Goal: Transaction & Acquisition: Purchase product/service

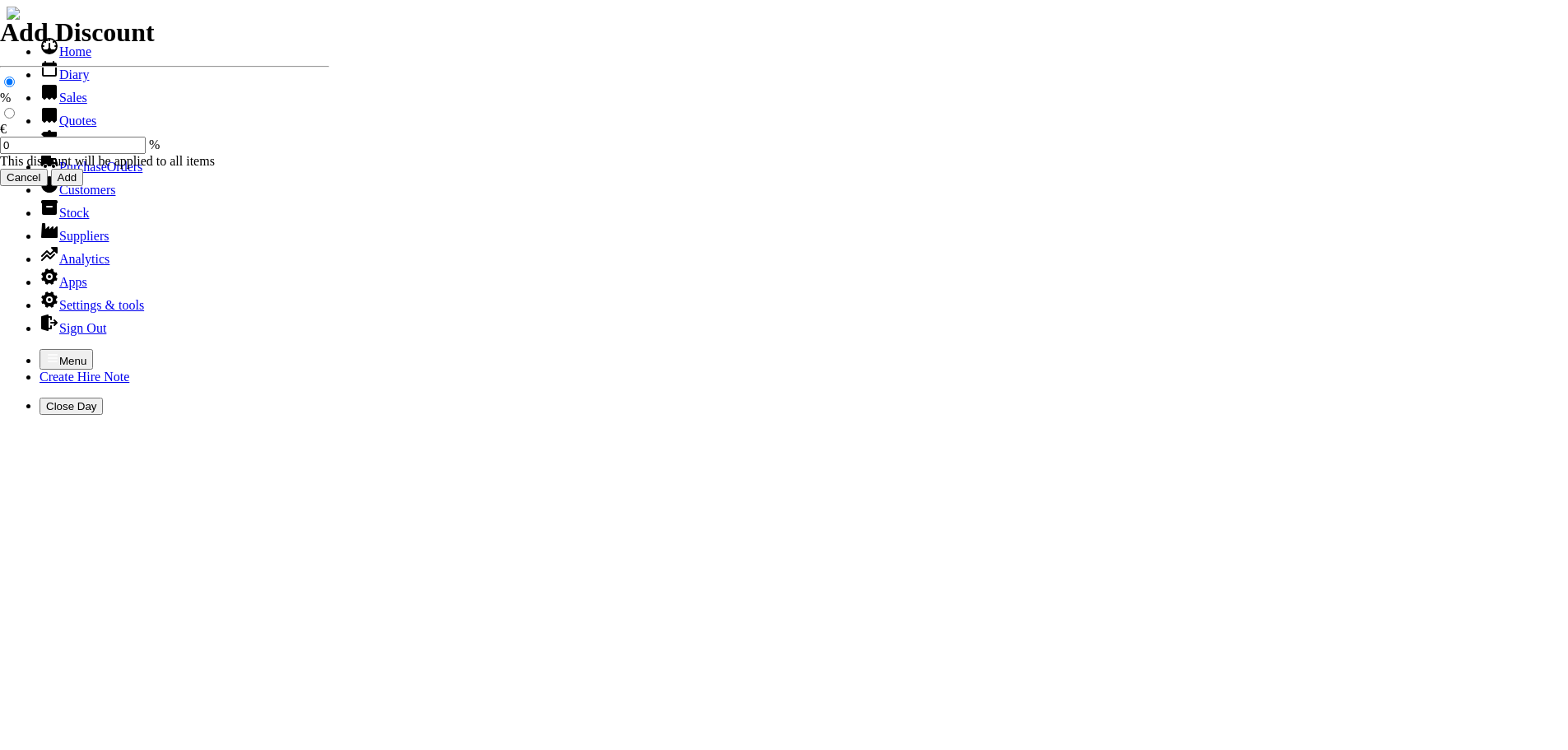
select select "HO"
click at [46, 352] on icon "button" at bounding box center [52, 358] width 13 height 13
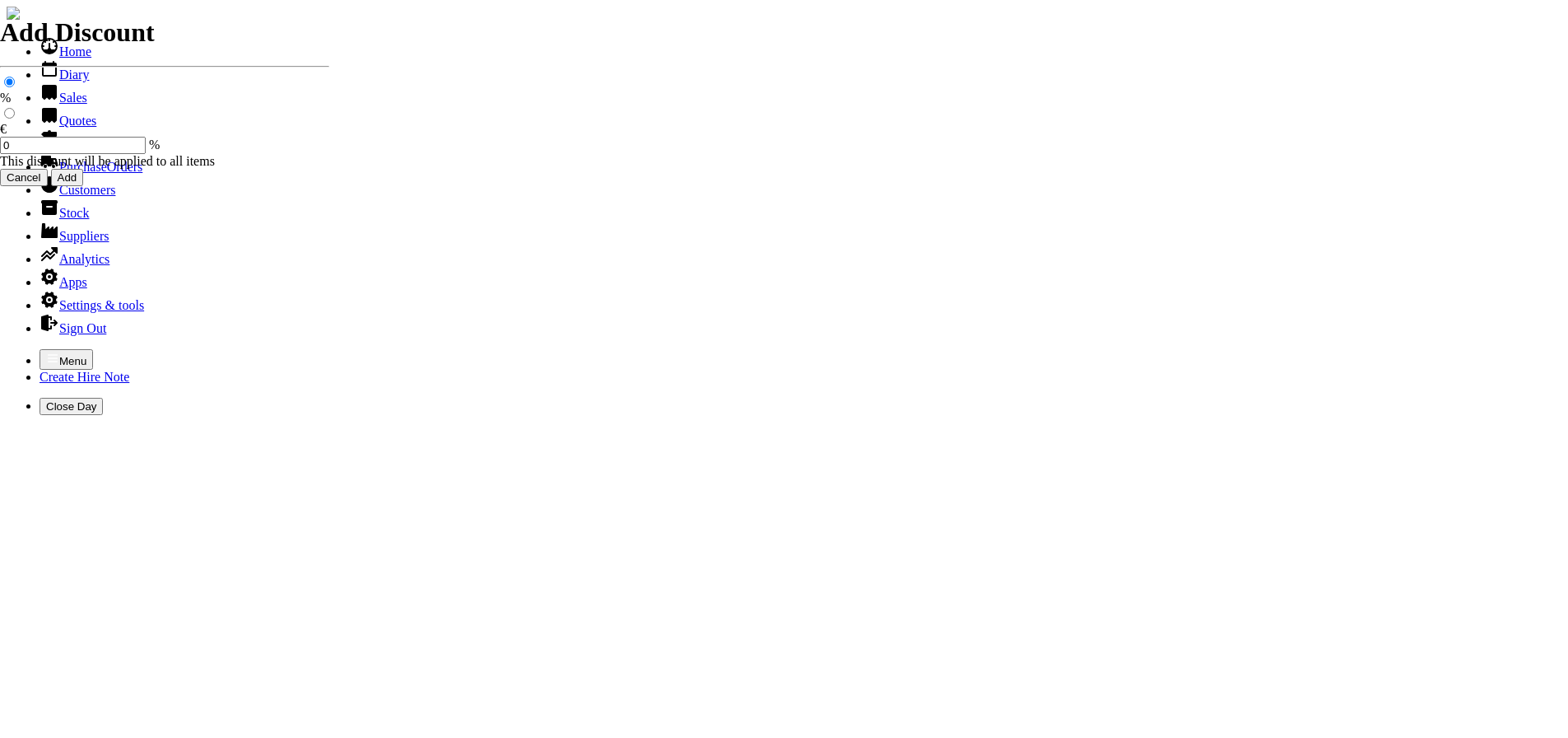
click at [54, 151] on link "Hire Notes" at bounding box center [78, 144] width 77 height 14
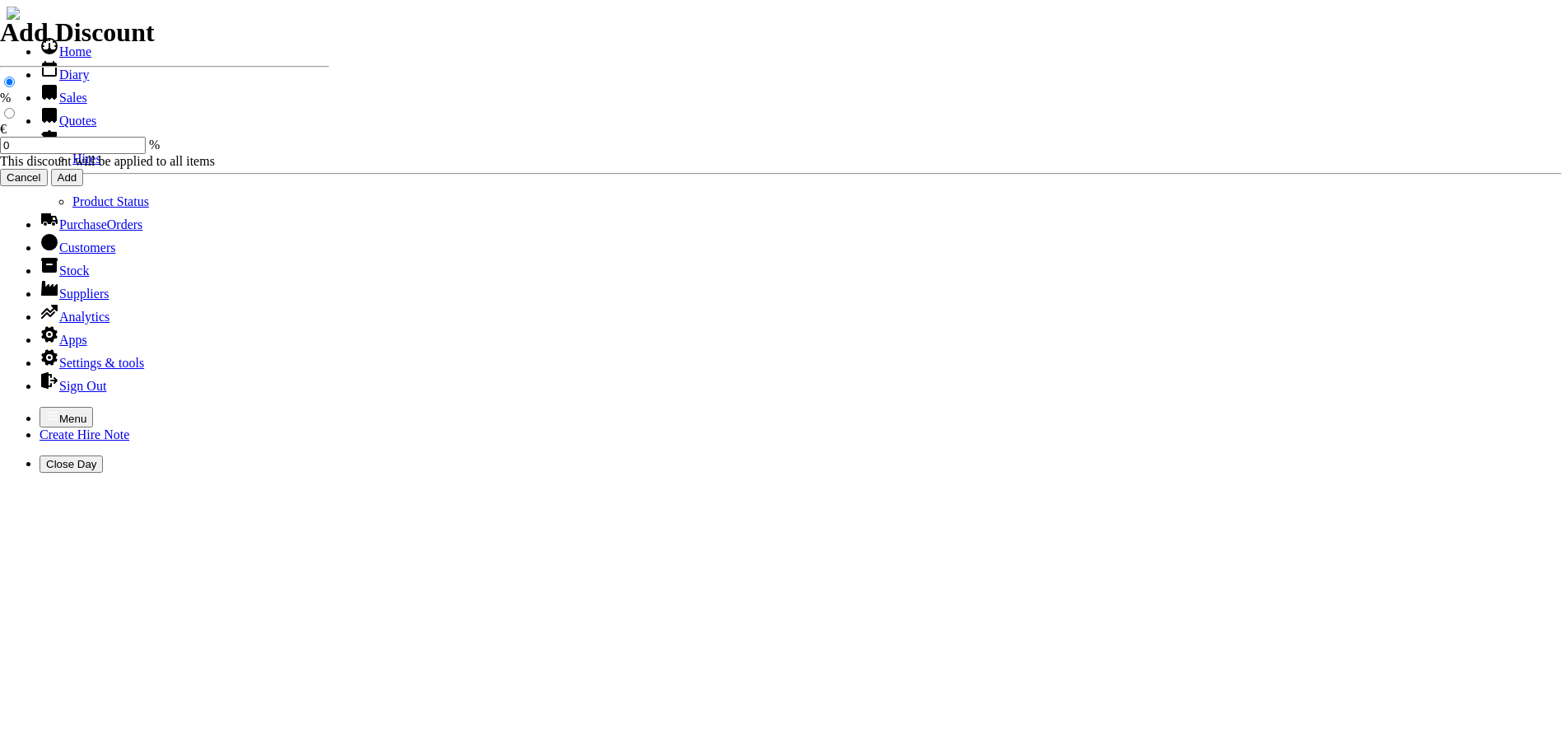
click at [52, 104] on link "Sales" at bounding box center [63, 97] width 48 height 14
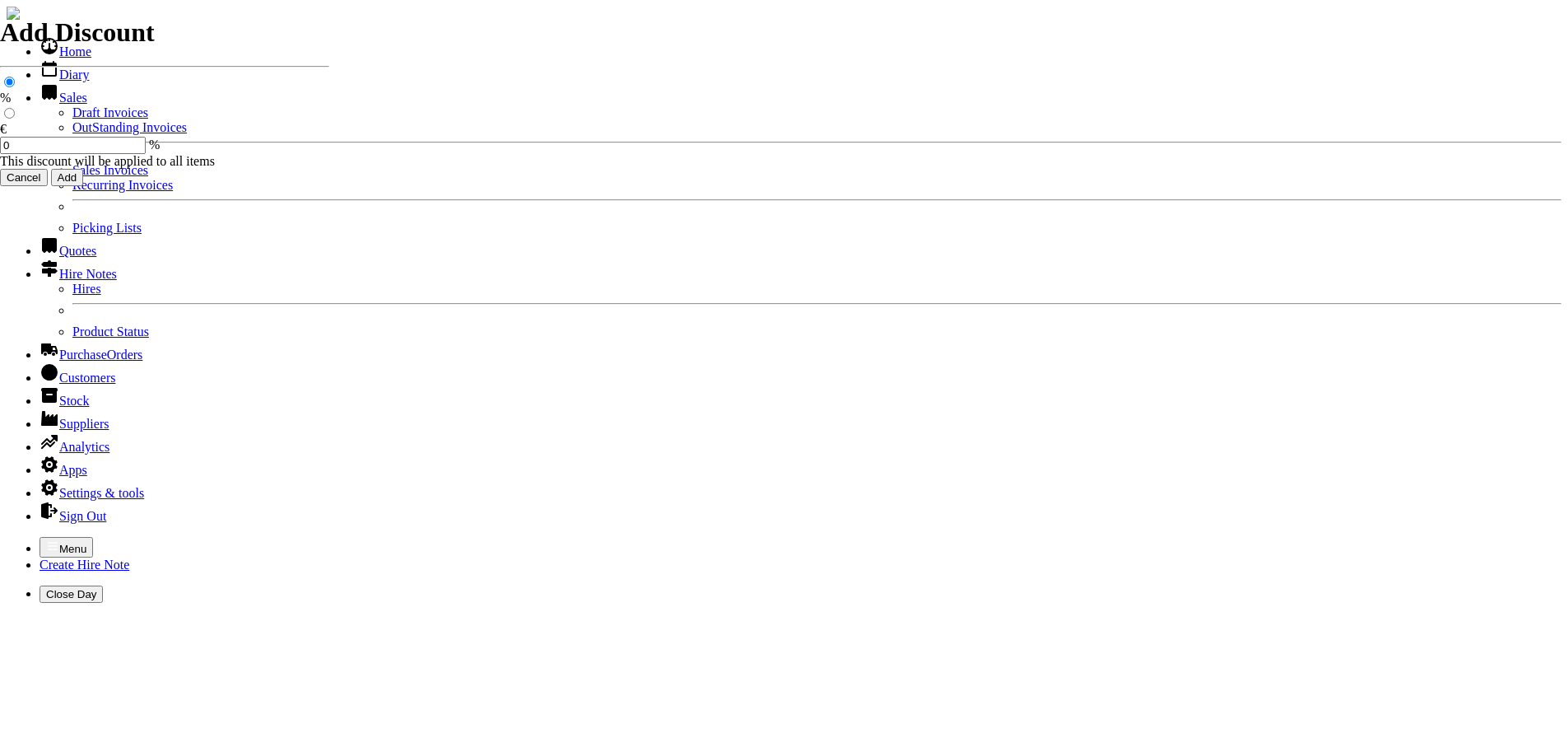
click at [73, 177] on link "Sales Invoices" at bounding box center [110, 170] width 76 height 14
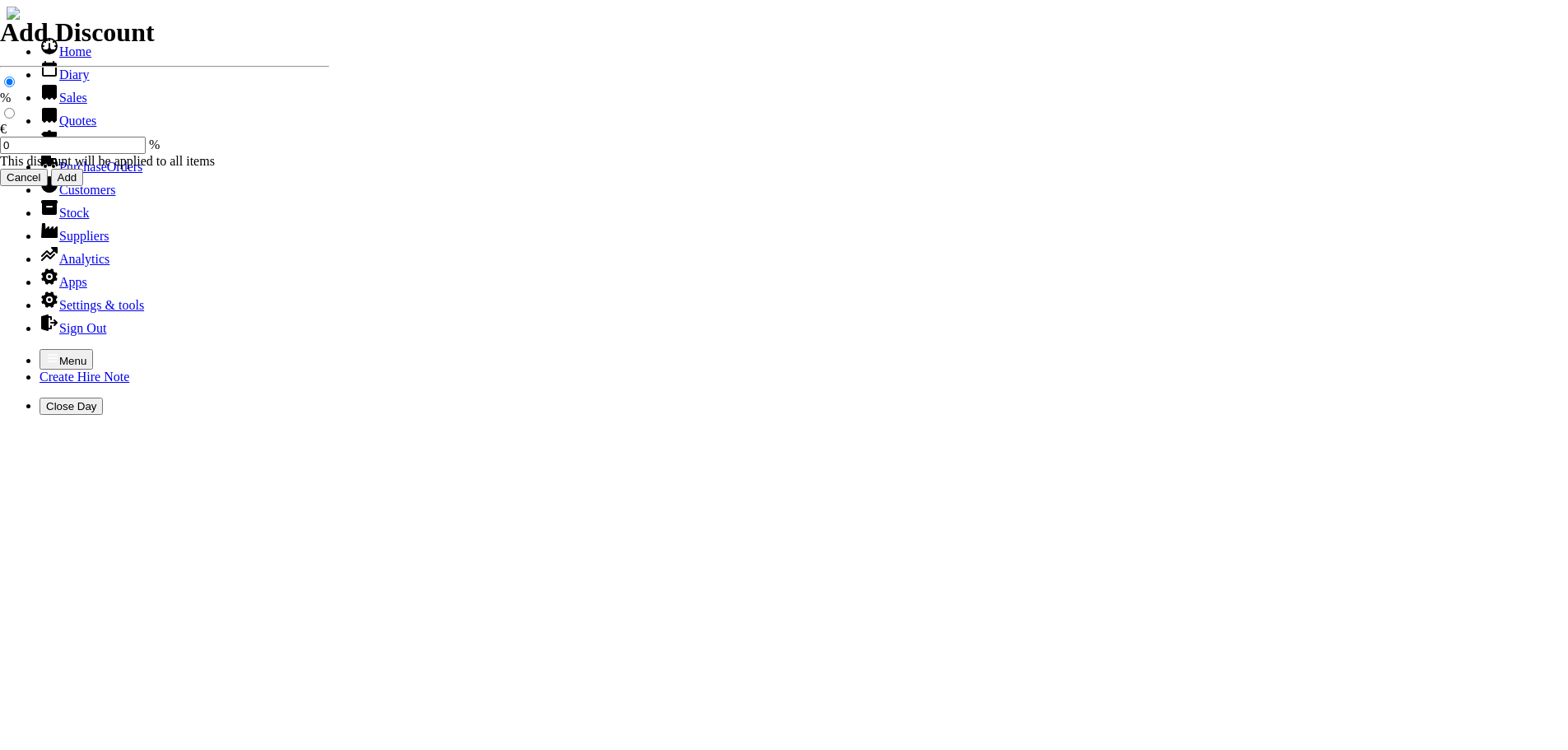
select select "HO"
type input "curragh lawn"
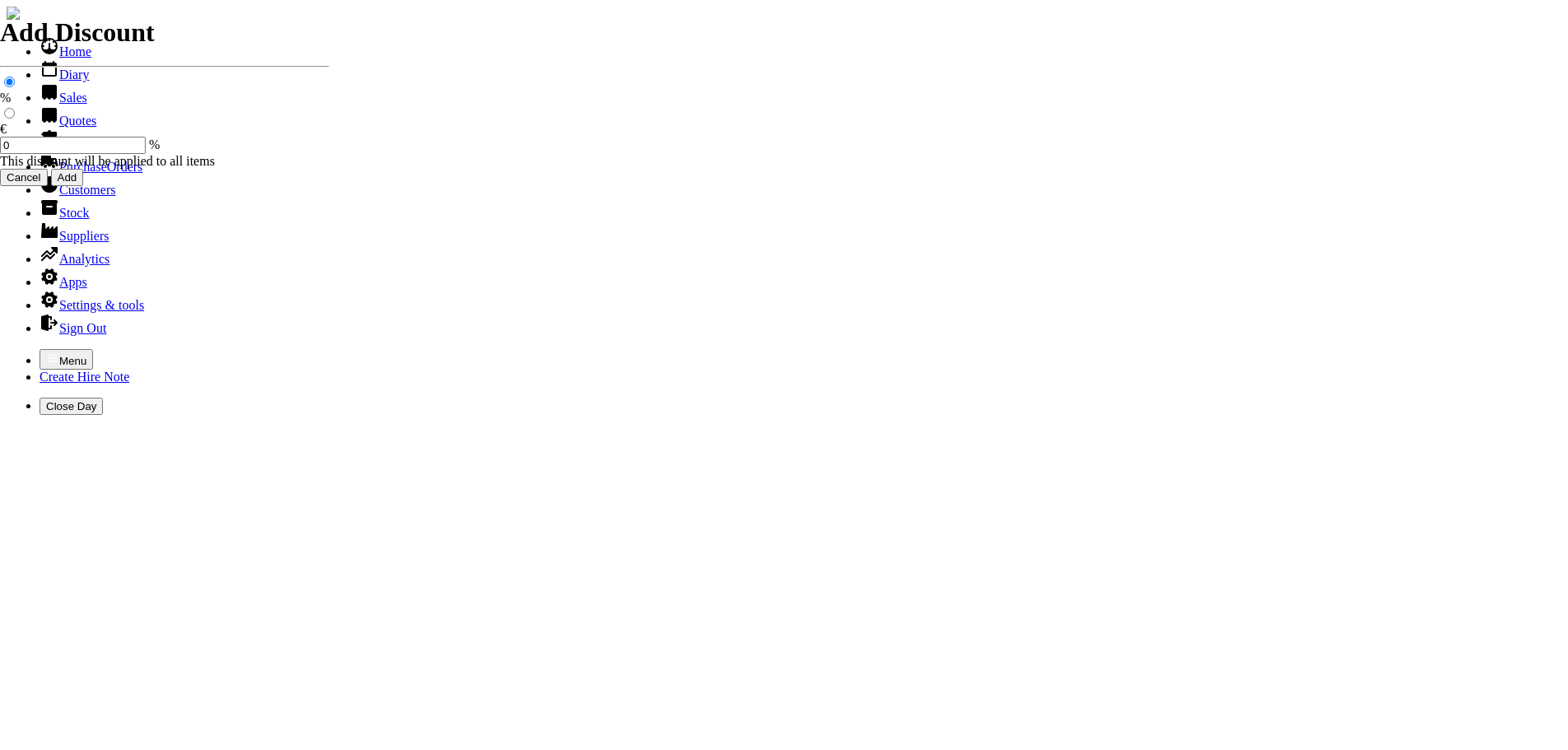
type input "john"
type input "spurious goods"
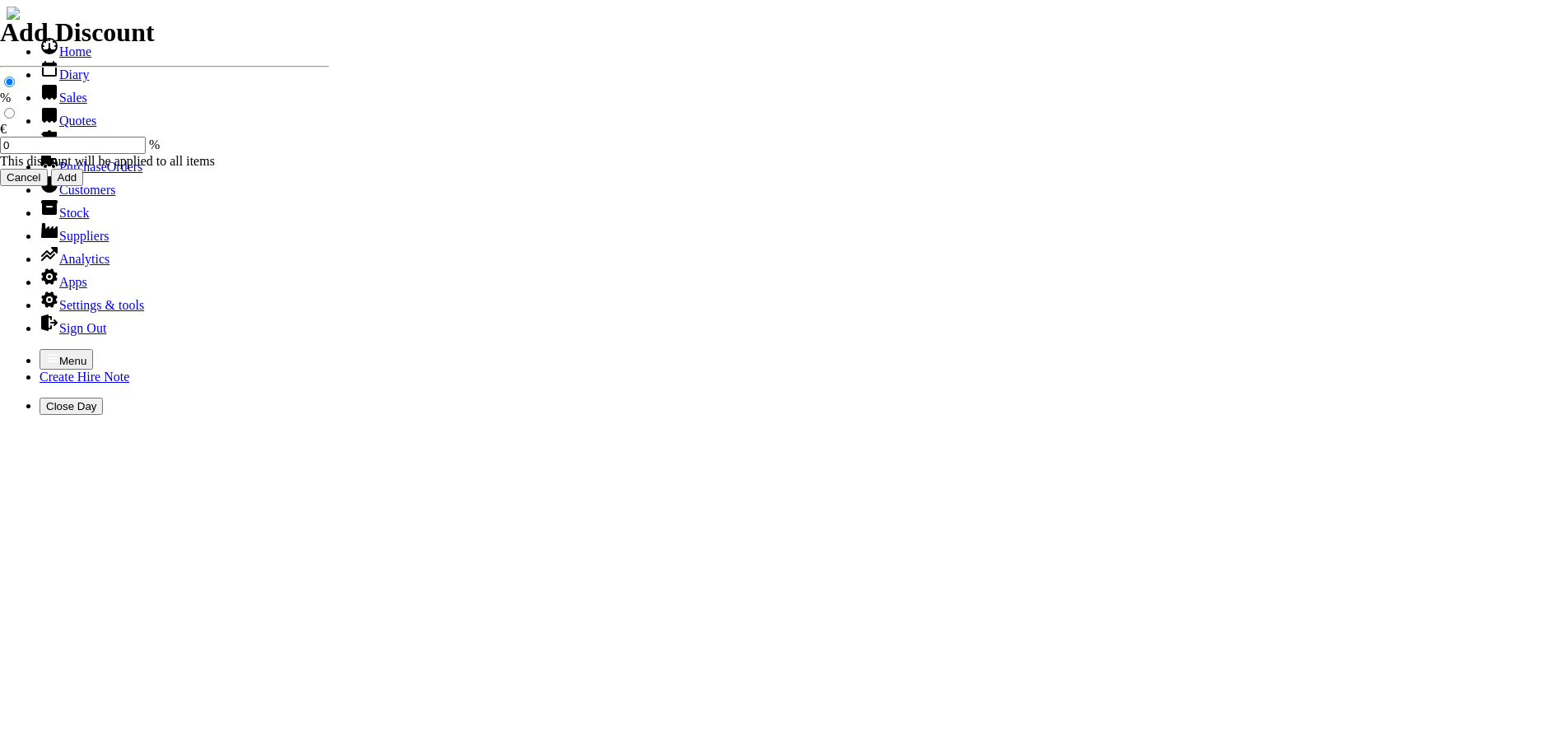
type input "s"
type input "GARDEN RAKE"
type input "15.50"
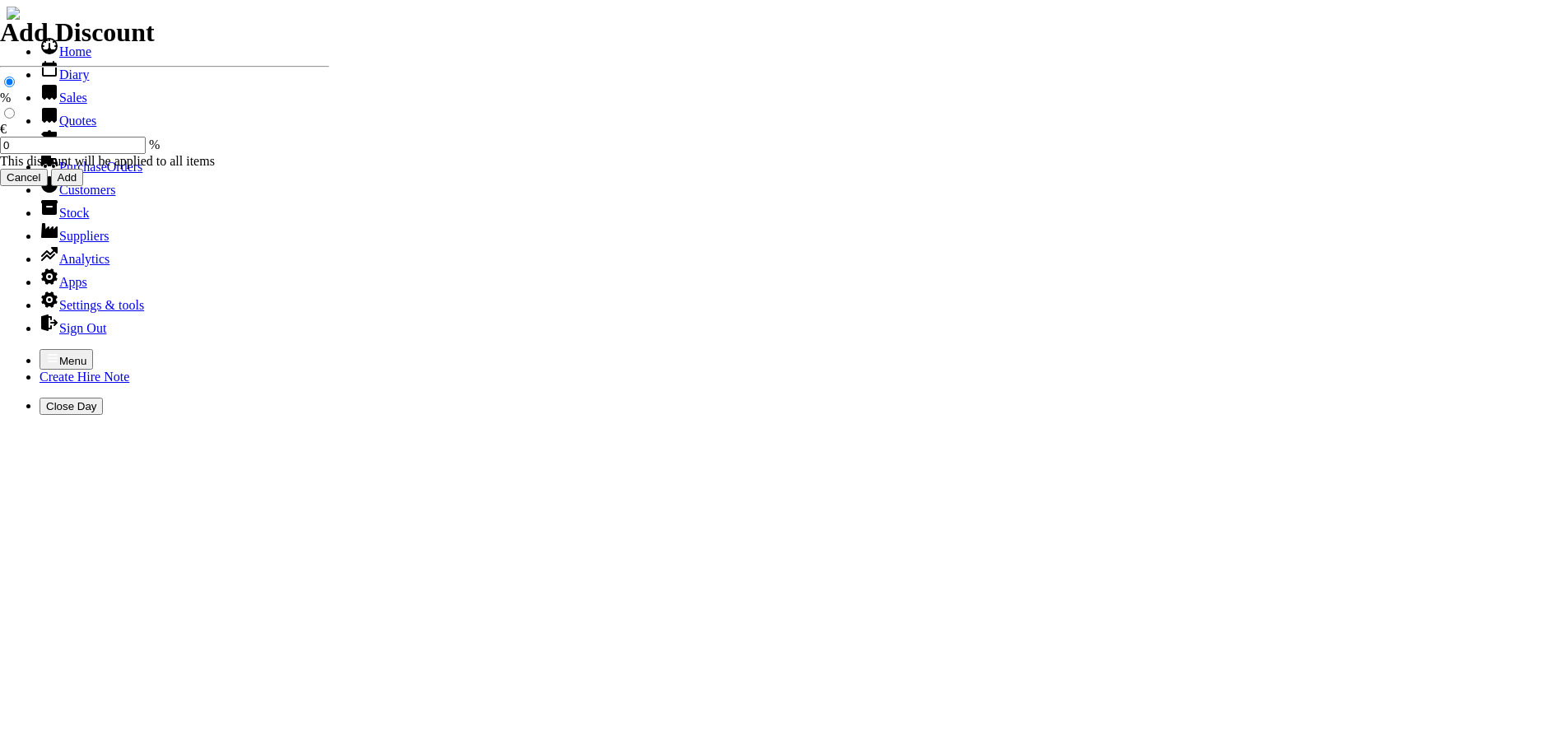
type input "101531"
type input "colman@curraghlawn.ie"
type input "John Melia"
